Goal: Information Seeking & Learning: Learn about a topic

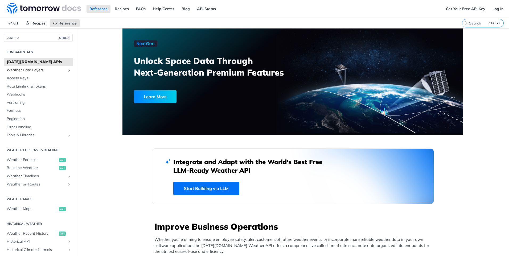
click at [42, 70] on span "Weather Data Layers" at bounding box center [36, 70] width 59 height 5
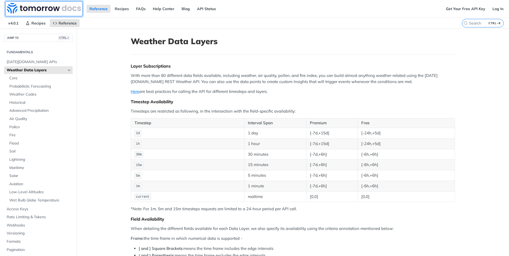
click at [38, 11] on img at bounding box center [44, 8] width 74 height 11
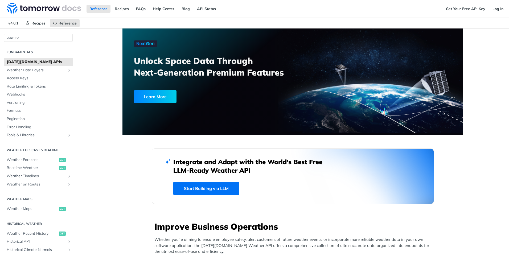
click at [40, 6] on img at bounding box center [44, 8] width 74 height 11
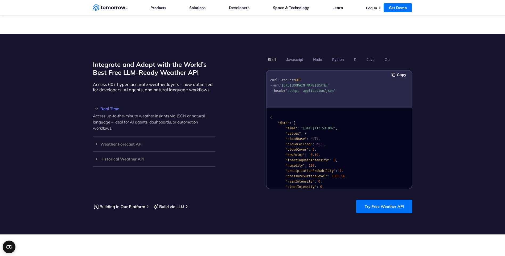
scroll to position [426, 0]
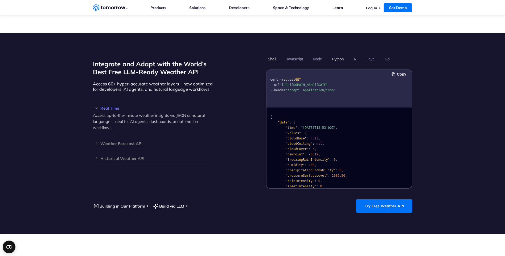
click at [335, 55] on button "Python" at bounding box center [337, 59] width 15 height 9
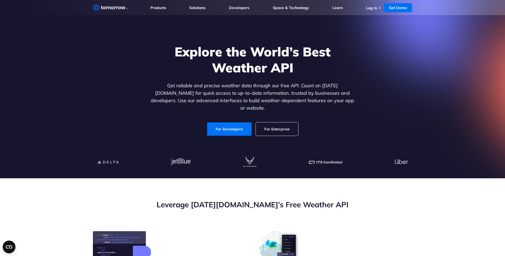
scroll to position [0, 0]
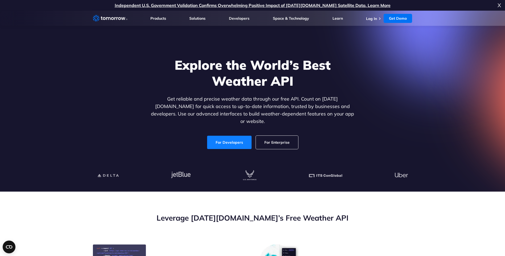
click at [243, 140] on link "For Developers" at bounding box center [229, 142] width 44 height 13
